Goal: Task Accomplishment & Management: Manage account settings

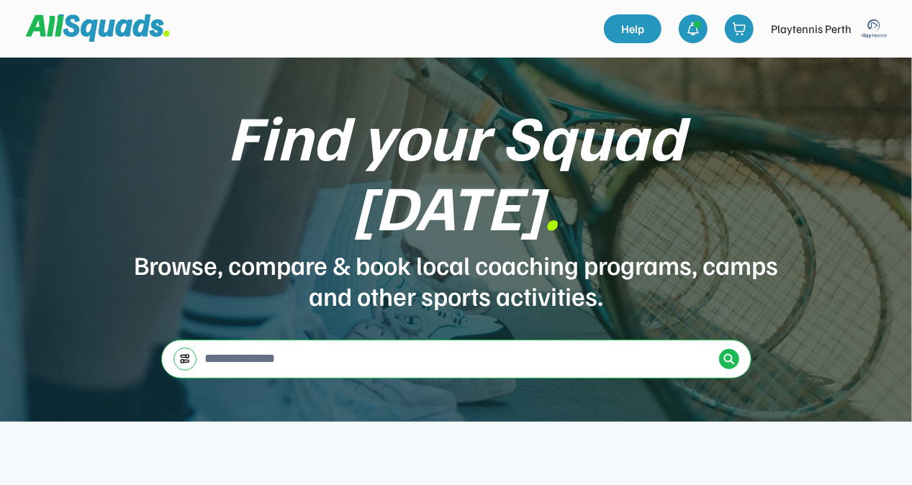
click at [867, 32] on img at bounding box center [874, 28] width 29 height 29
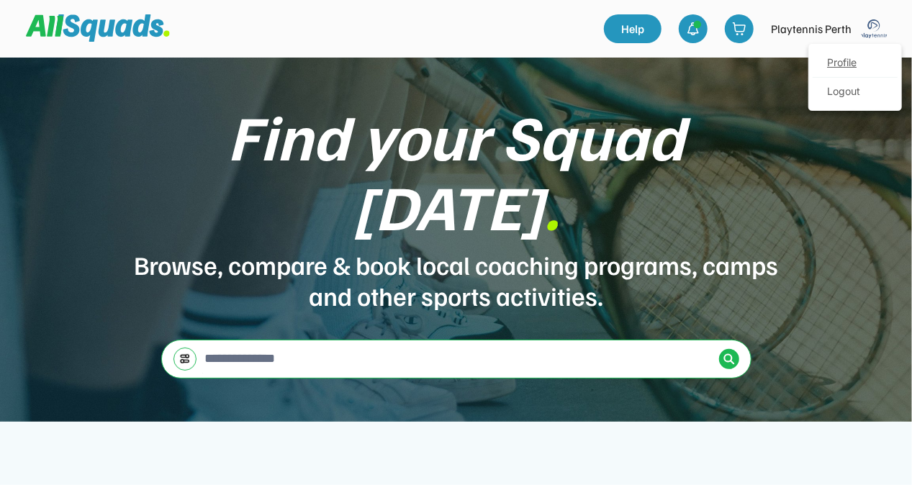
click at [846, 63] on link "Profile" at bounding box center [855, 63] width 85 height 29
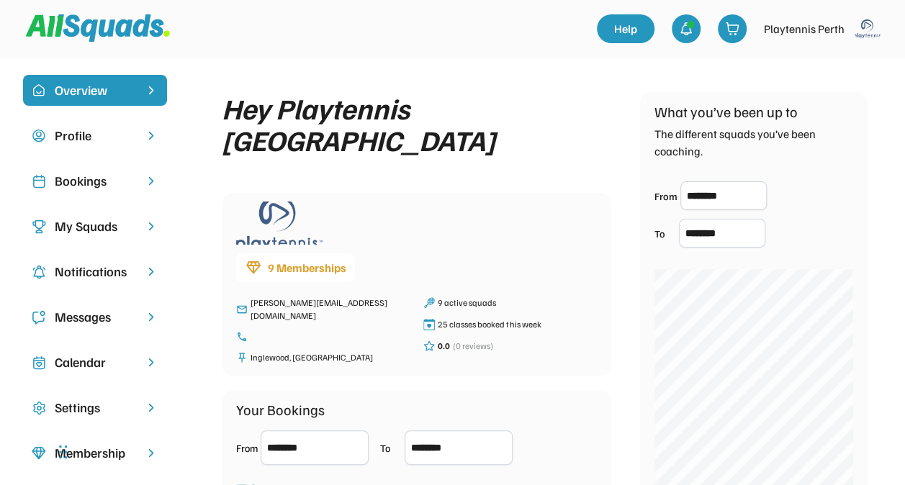
click at [86, 180] on div "Bookings" at bounding box center [95, 180] width 81 height 19
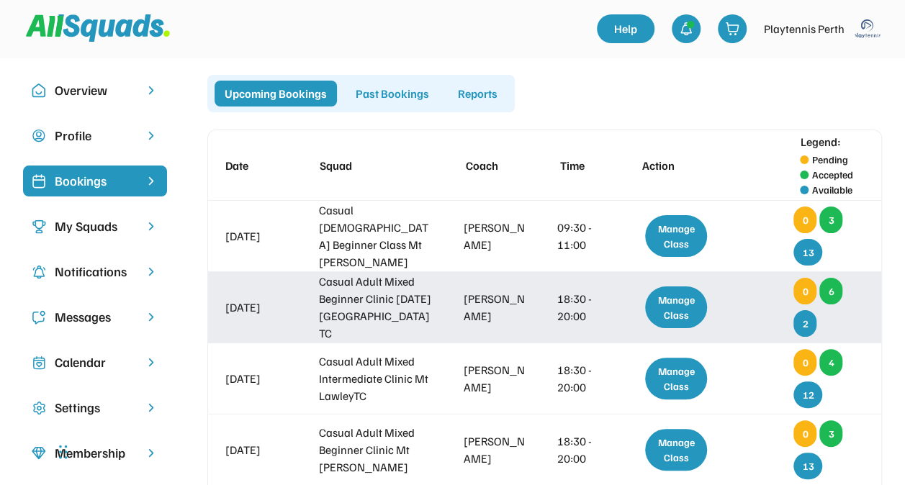
click at [666, 311] on div "Manage Class" at bounding box center [676, 307] width 62 height 42
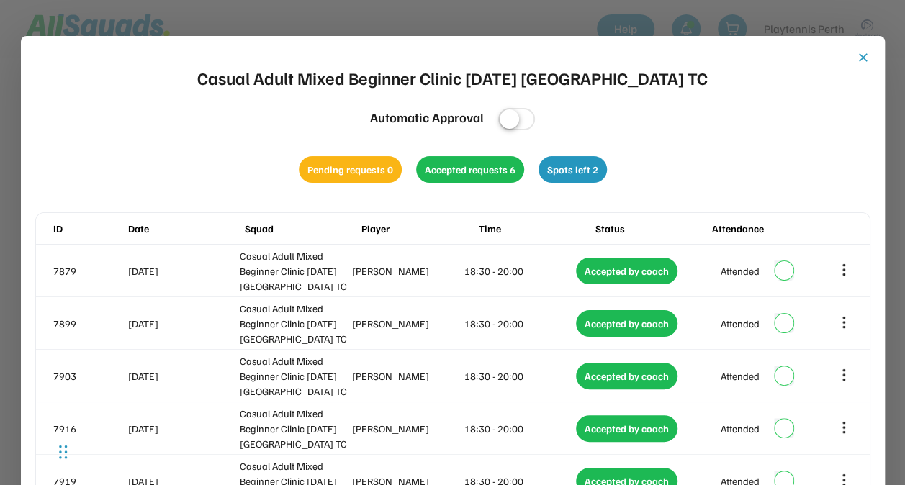
click at [867, 59] on button "close" at bounding box center [863, 57] width 14 height 14
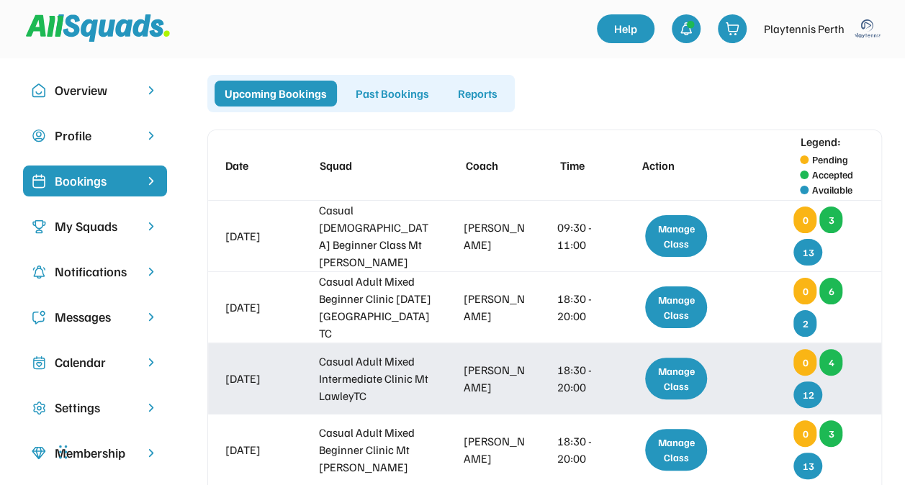
click at [502, 373] on div "[PERSON_NAME]" at bounding box center [496, 378] width 64 height 35
click at [678, 379] on div "Manage Class" at bounding box center [676, 379] width 62 height 42
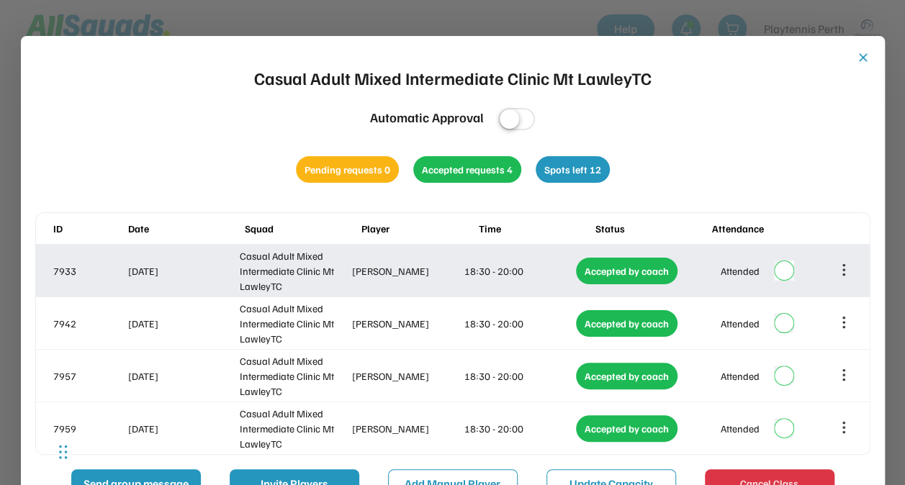
click at [836, 266] on icon at bounding box center [844, 270] width 16 height 16
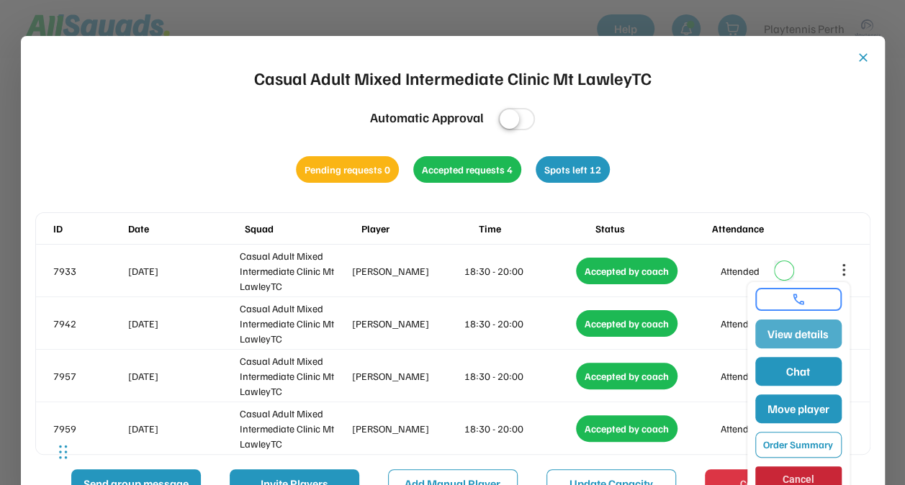
click at [805, 335] on button "View details" at bounding box center [798, 334] width 86 height 29
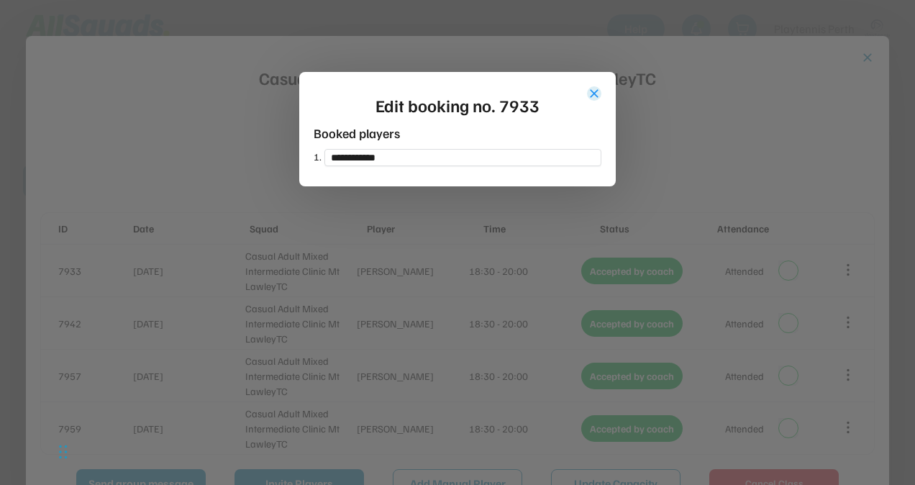
click at [598, 92] on button "close" at bounding box center [594, 93] width 14 height 14
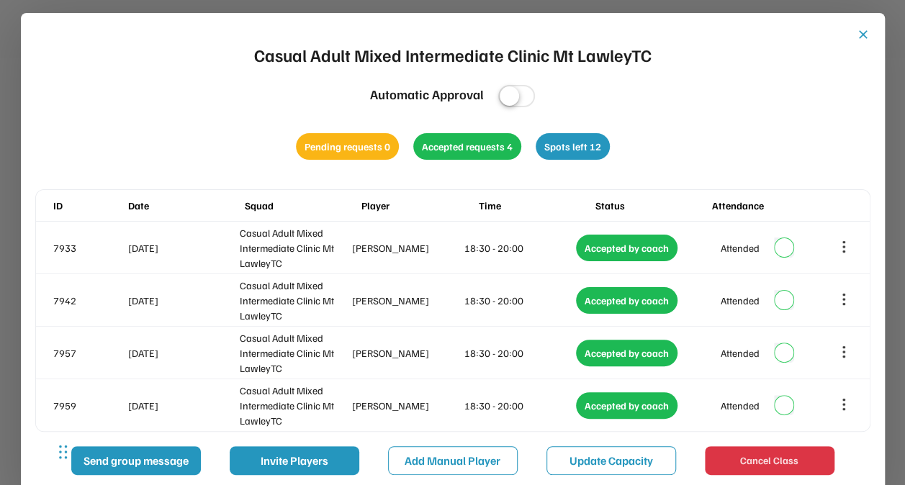
scroll to position [22, 0]
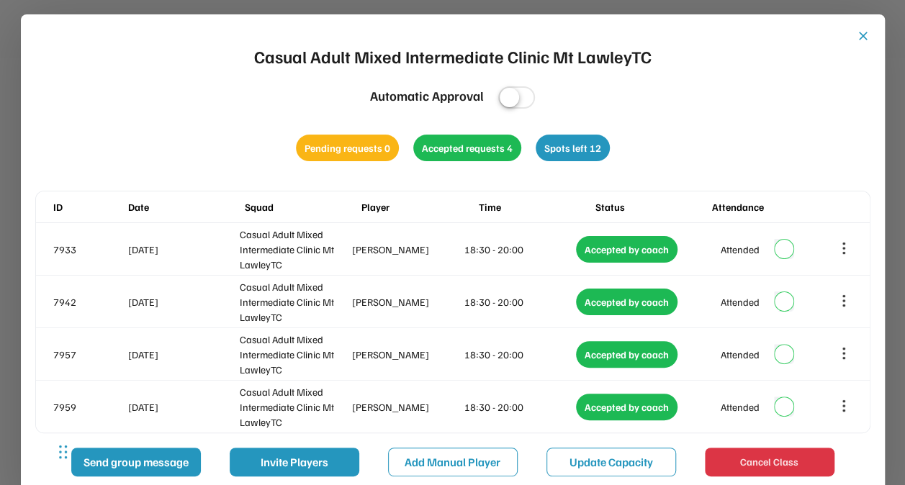
click at [864, 30] on button "close" at bounding box center [863, 36] width 14 height 14
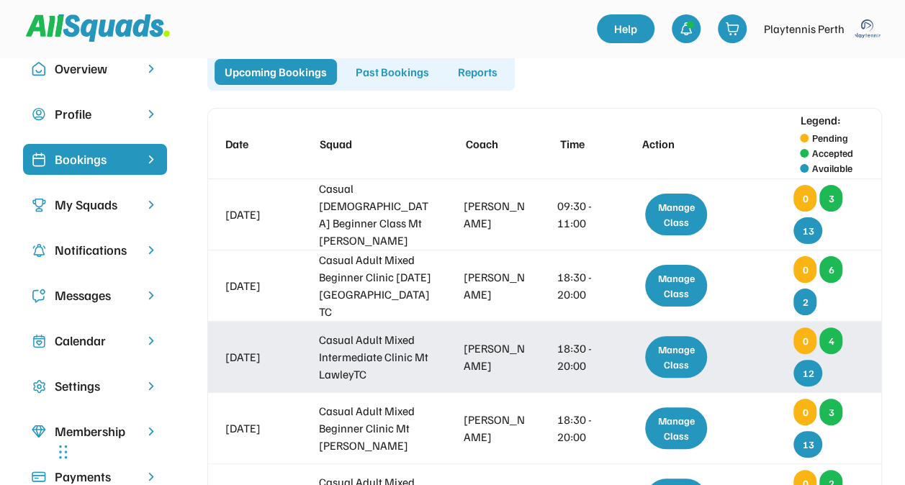
click at [677, 371] on div "Manage Class" at bounding box center [676, 357] width 62 height 42
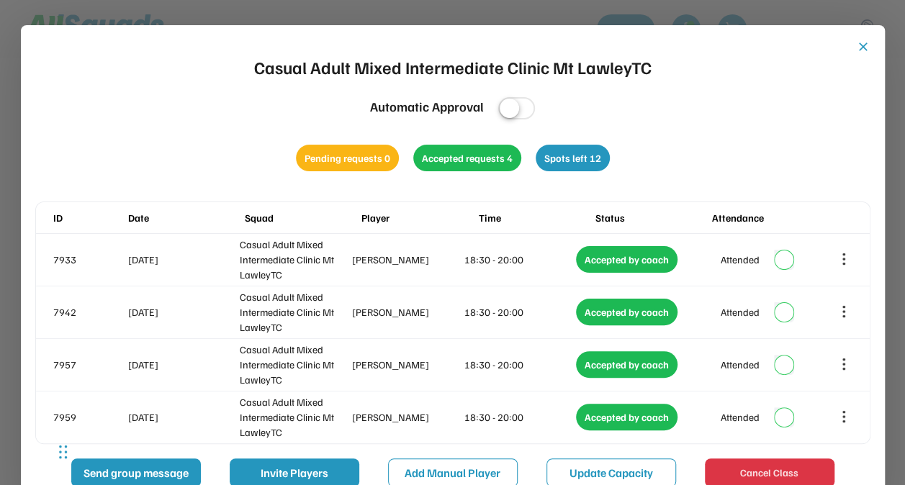
scroll to position [0, 0]
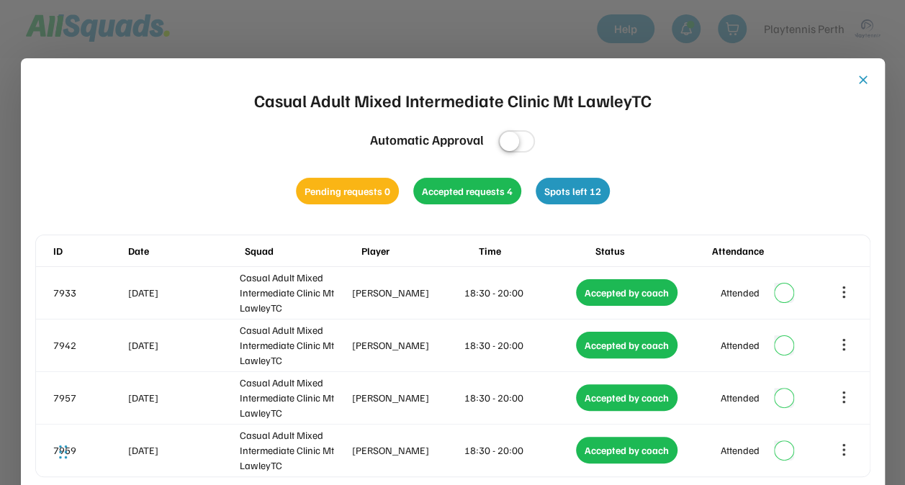
click at [861, 79] on button "close" at bounding box center [863, 80] width 14 height 14
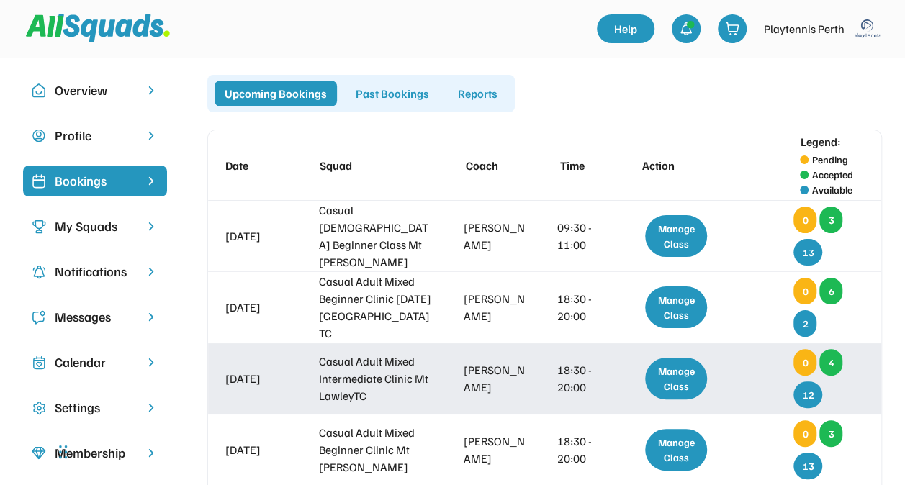
click at [671, 379] on div "Manage Class" at bounding box center [676, 379] width 62 height 42
